Goal: Information Seeking & Learning: Understand process/instructions

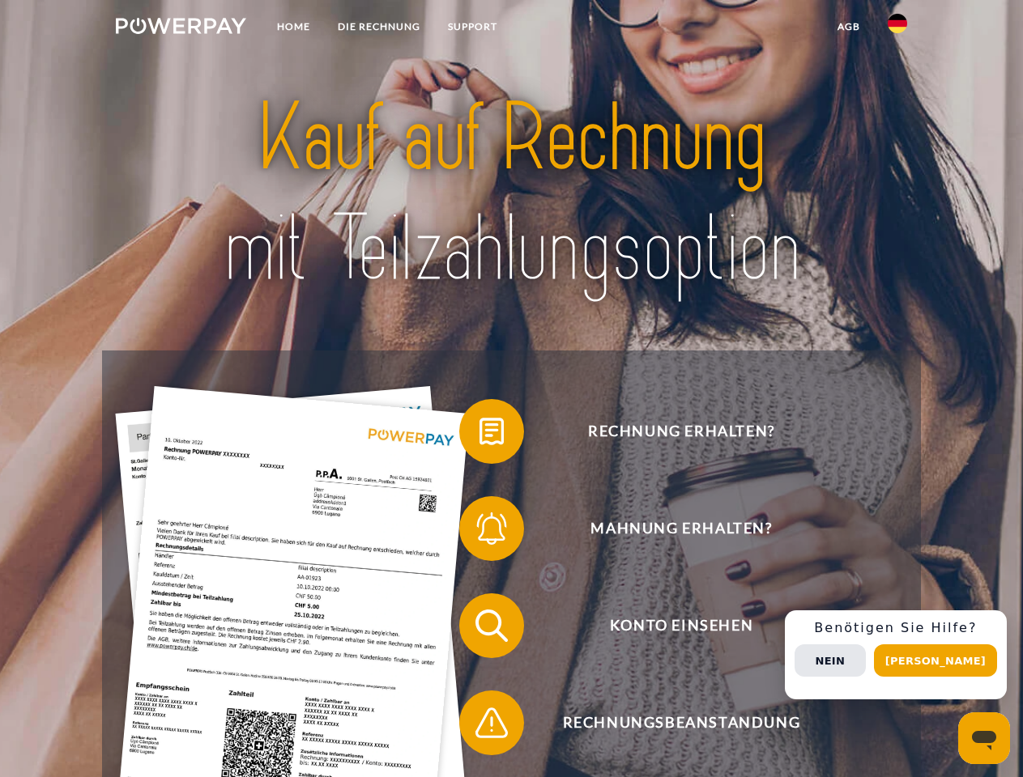
click at [181, 28] on img at bounding box center [181, 26] width 130 height 16
click at [897, 28] on img at bounding box center [896, 23] width 19 height 19
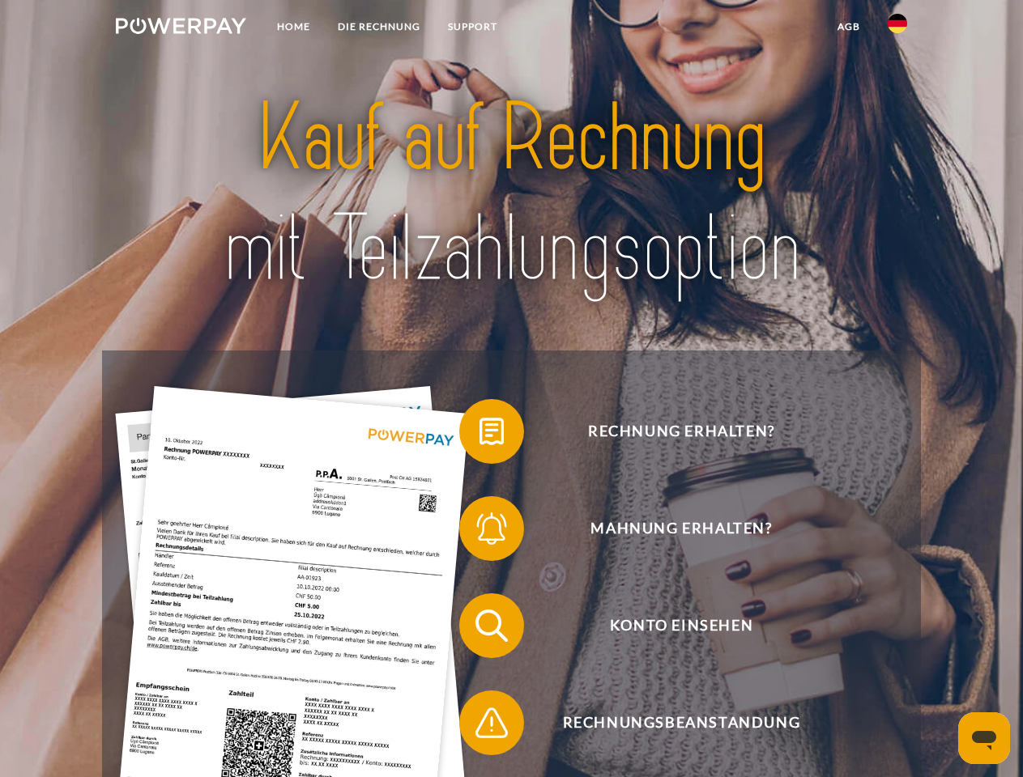
click at [848, 27] on link "agb" at bounding box center [848, 26] width 50 height 29
click at [479, 435] on span at bounding box center [467, 431] width 81 height 81
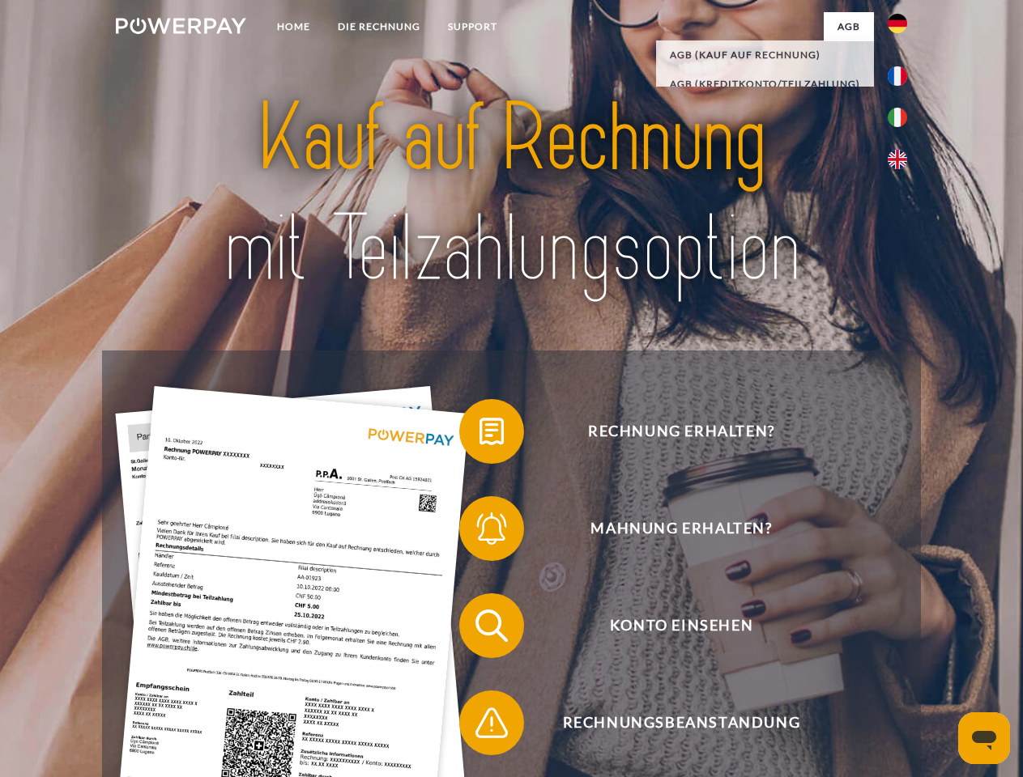
click at [479, 532] on span at bounding box center [467, 528] width 81 height 81
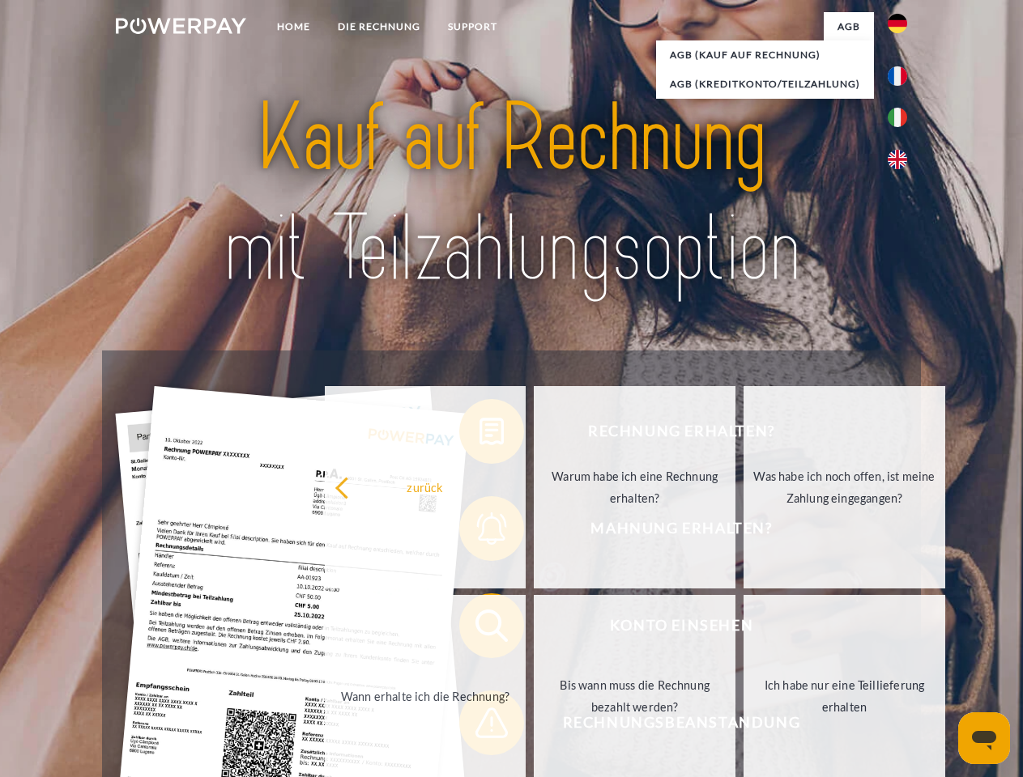
click at [534, 629] on link "Bis wann muss die Rechnung bezahlt werden?" at bounding box center [635, 696] width 202 height 202
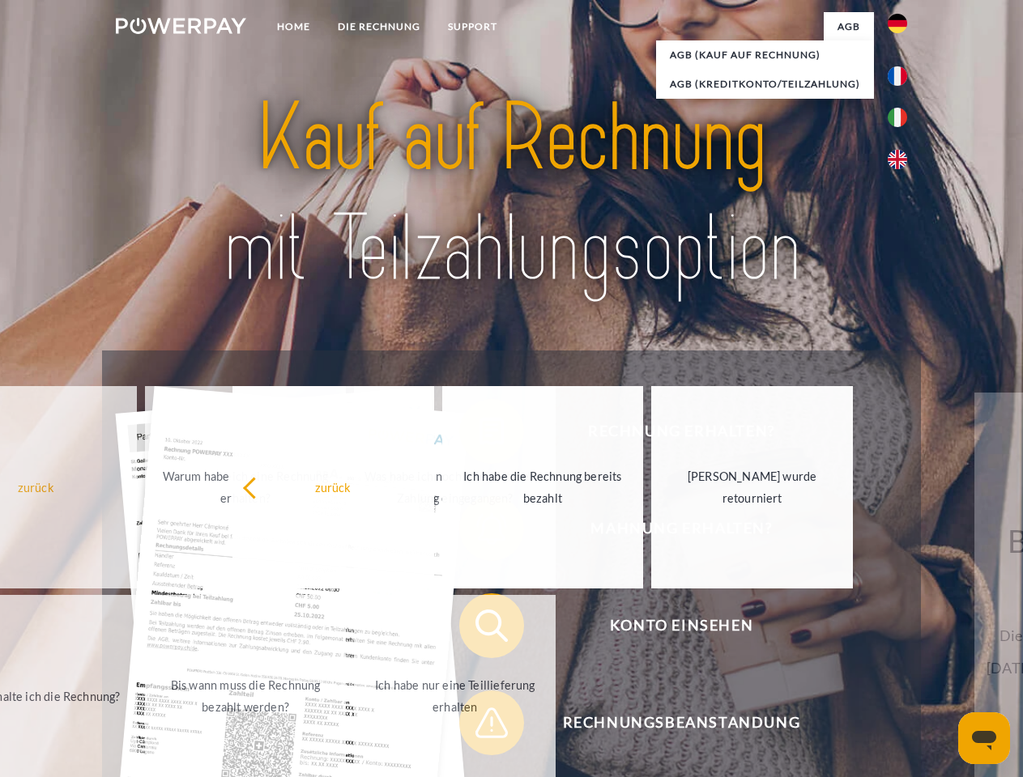
click at [479, 726] on span at bounding box center [467, 723] width 81 height 81
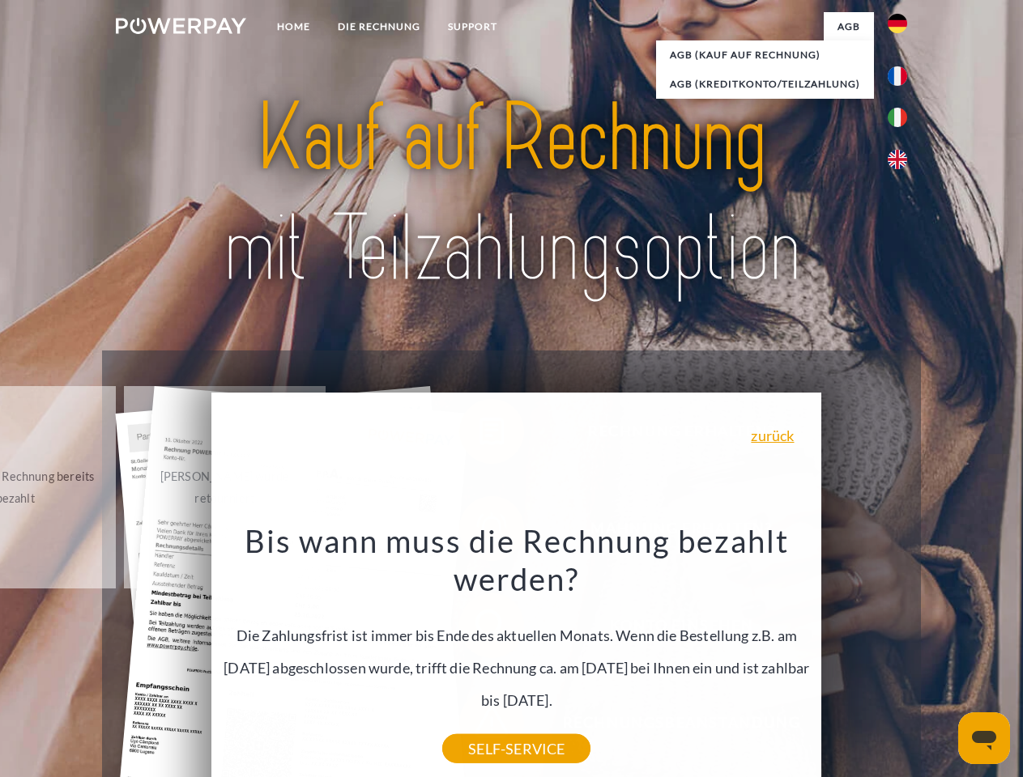
click at [901, 655] on div "Rechnung erhalten? Mahnung erhalten? Konto einsehen" at bounding box center [511, 675] width 818 height 648
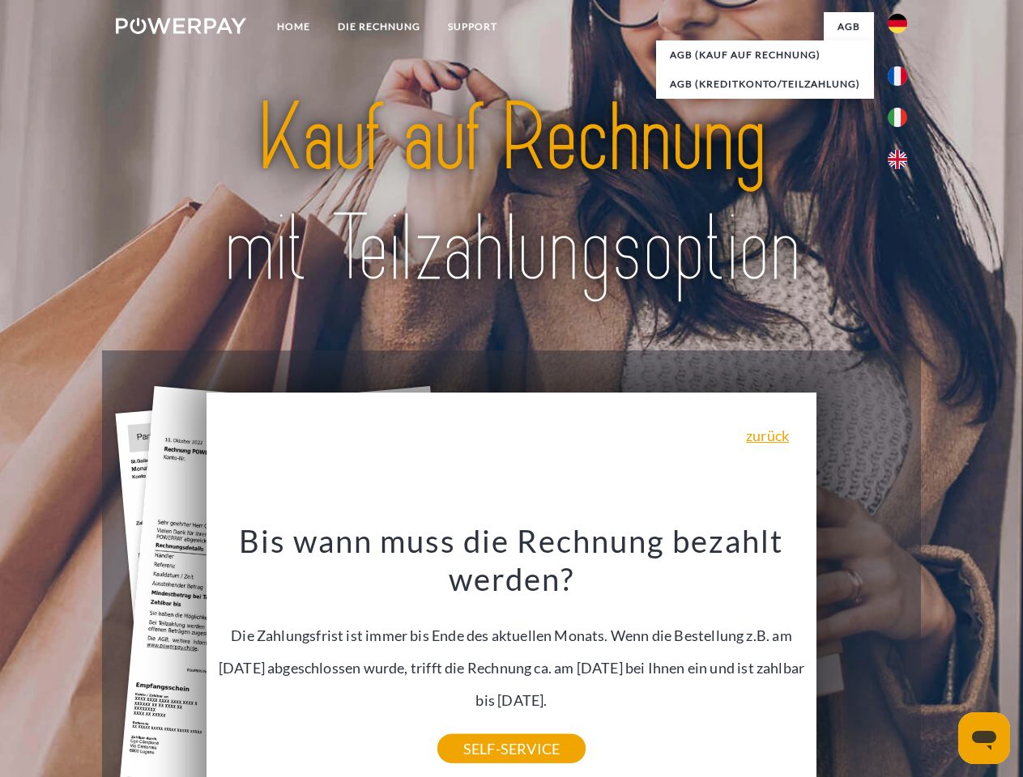
click at [862, 658] on span "Konto einsehen" at bounding box center [681, 626] width 397 height 65
click at [941, 661] on header "Home DIE RECHNUNG SUPPORT" at bounding box center [511, 559] width 1023 height 1118
